Goal: Task Accomplishment & Management: Manage account settings

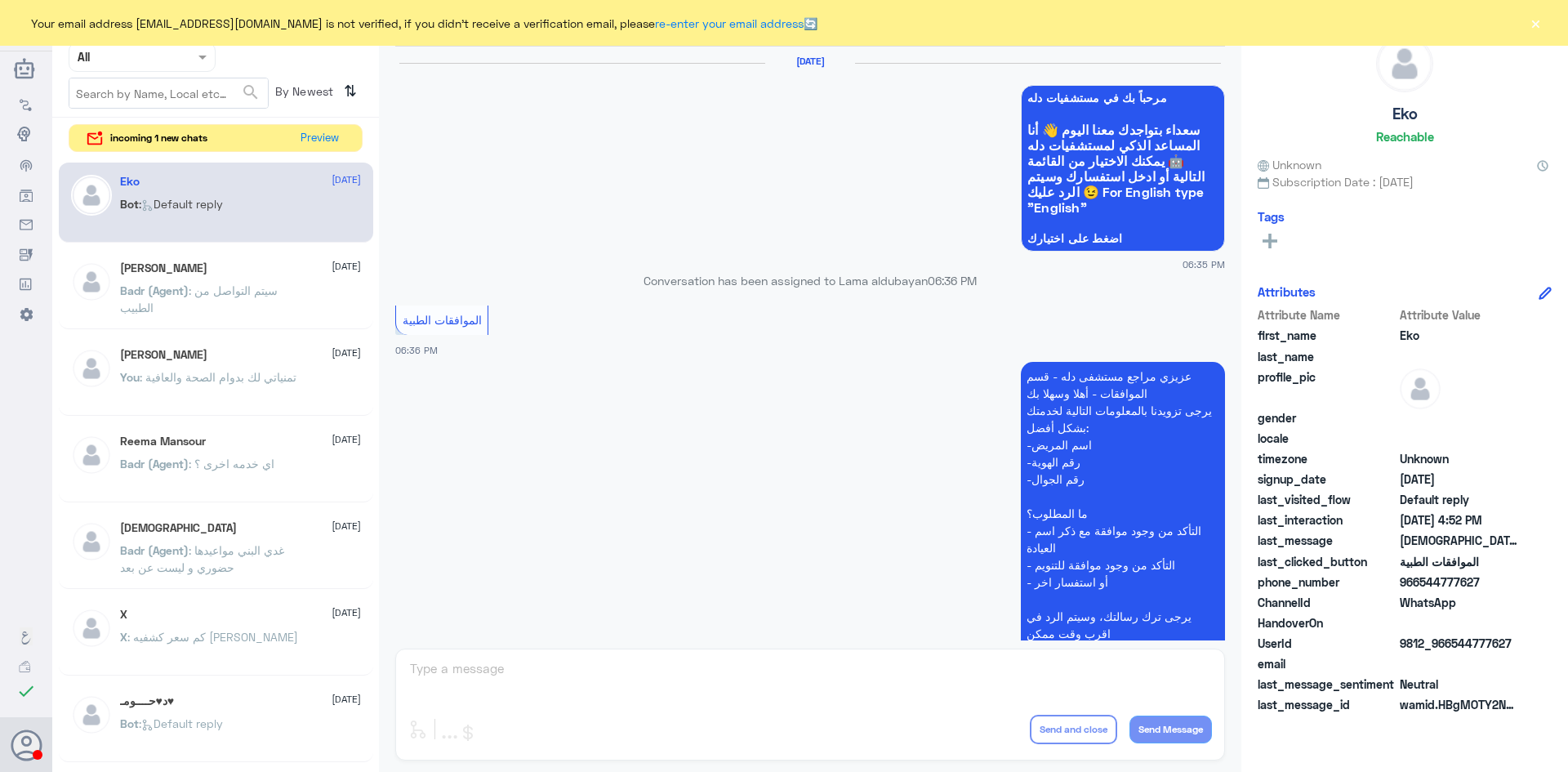
scroll to position [1561, 0]
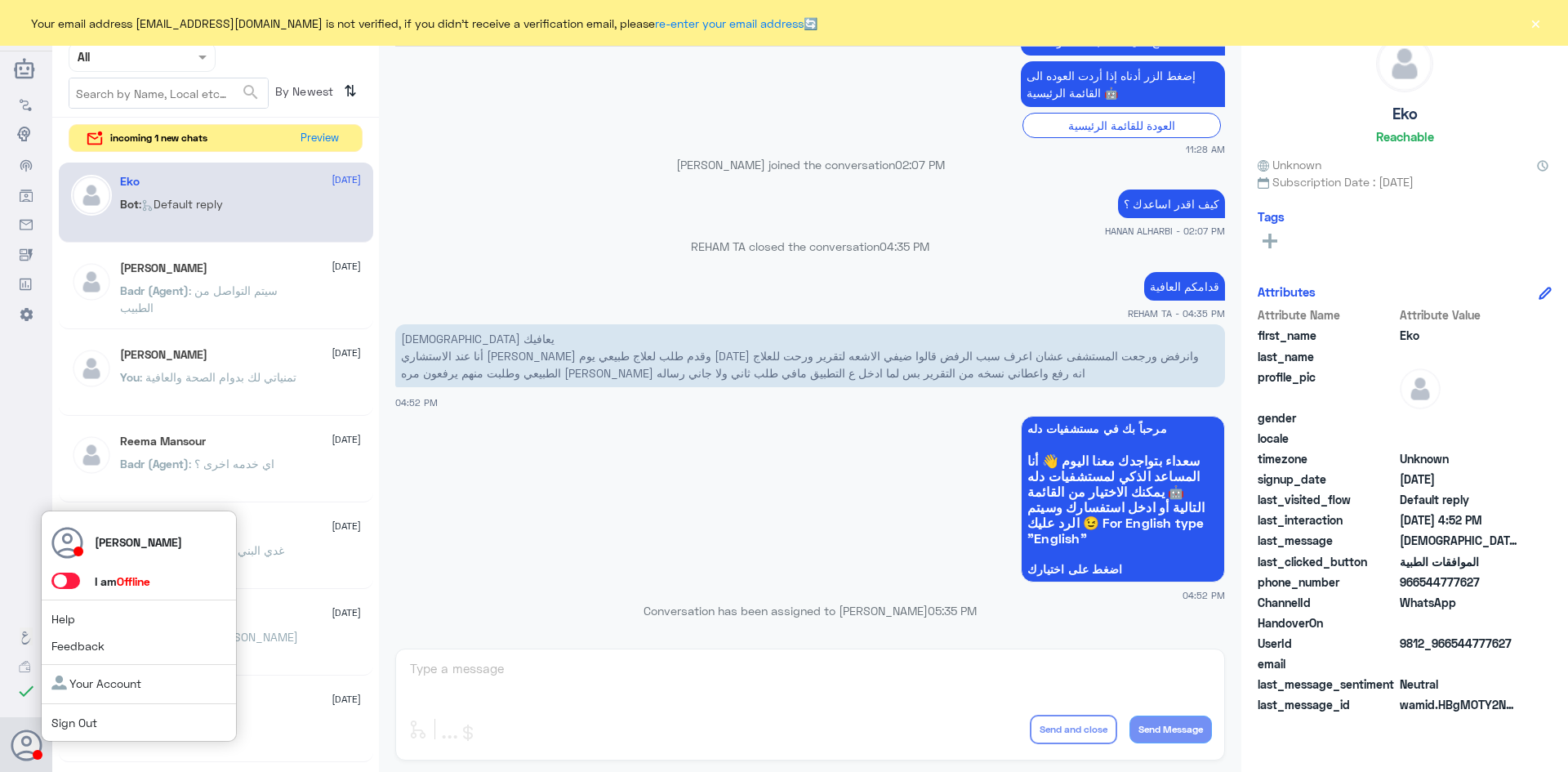
click at [71, 586] on span at bounding box center [66, 581] width 29 height 16
click at [0, 0] on input "checkbox" at bounding box center [0, 0] width 0 height 0
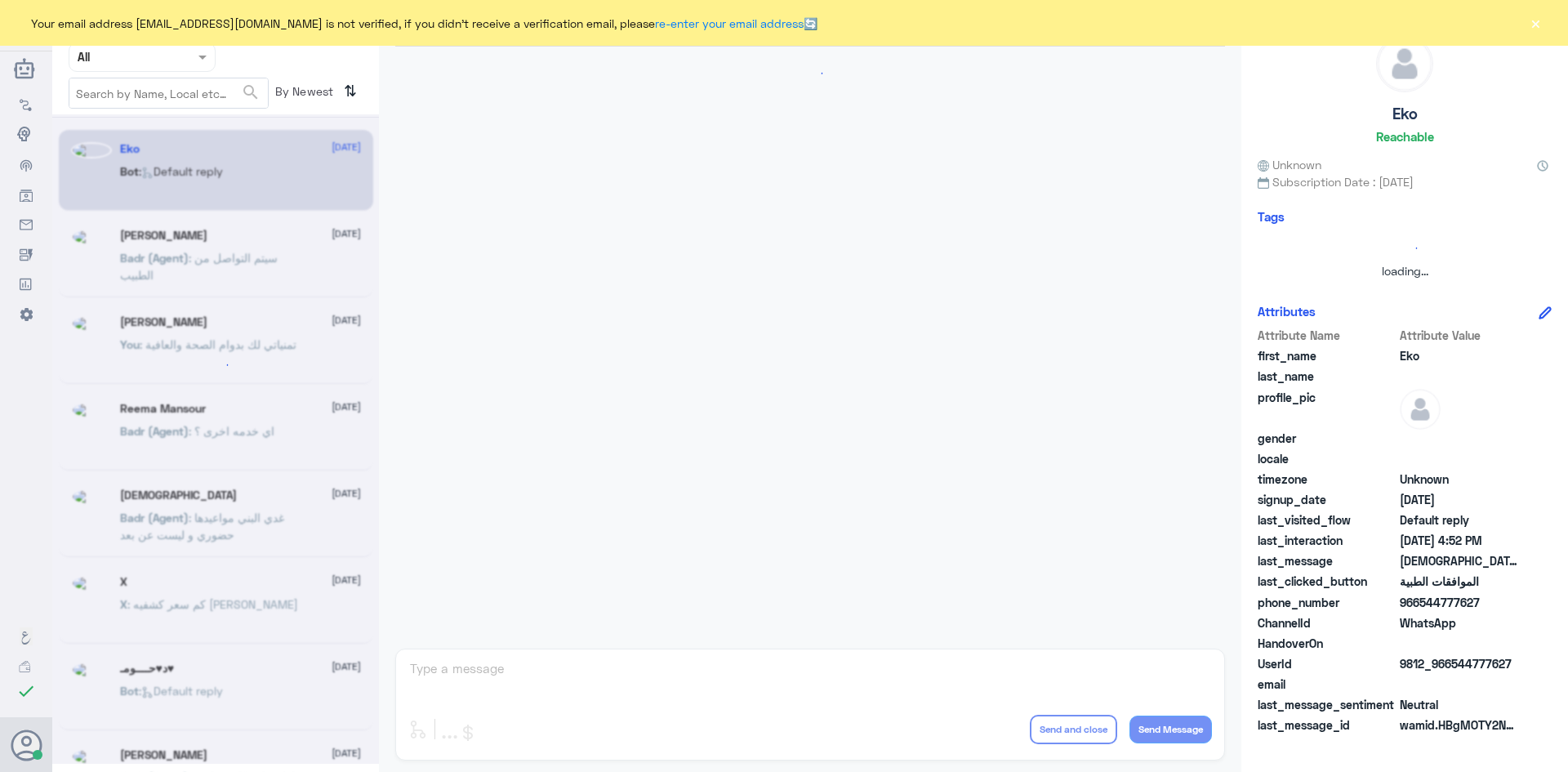
scroll to position [1561, 0]
